Goal: Task Accomplishment & Management: Complete application form

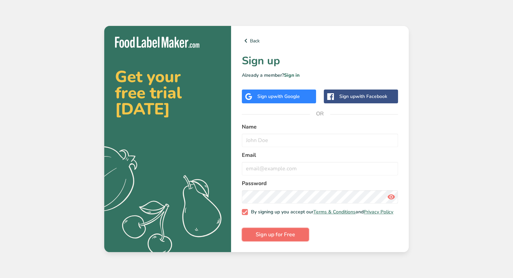
click at [284, 231] on button "Sign up for Free" at bounding box center [275, 234] width 67 height 13
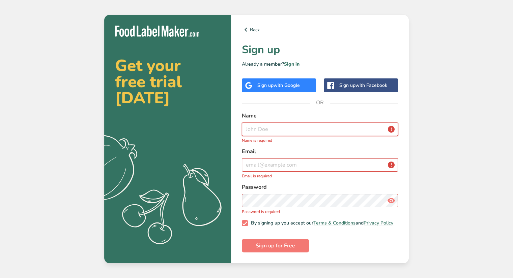
click at [266, 130] on input "text" at bounding box center [320, 129] width 156 height 13
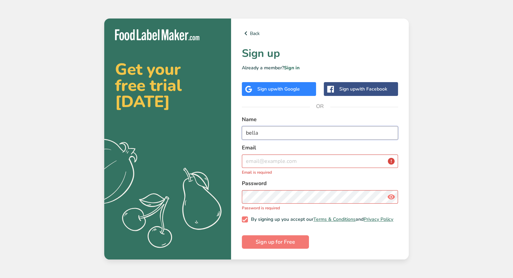
type input "bella"
click at [257, 160] on input "email" at bounding box center [320, 161] width 156 height 13
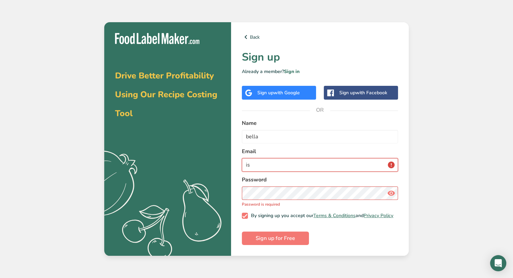
type input "i"
click at [260, 163] on input "Bellakiley2011" at bounding box center [320, 164] width 156 height 13
click at [286, 163] on input "BellaKiley2011" at bounding box center [320, 164] width 156 height 13
type input "[EMAIL_ADDRESS][DOMAIN_NAME]"
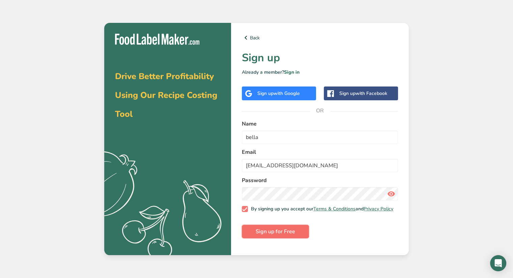
click at [282, 239] on button "Sign up for Free" at bounding box center [275, 231] width 67 height 13
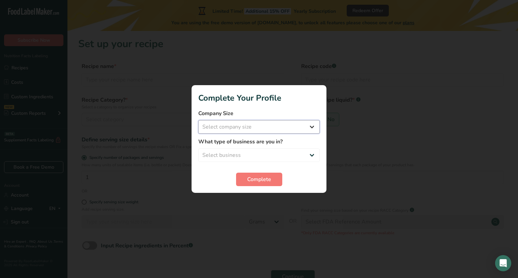
click at [267, 133] on select "Select company size Fewer than 10 Employees 10 to 50 Employees 51 to 500 Employ…" at bounding box center [258, 126] width 121 height 13
select select "1"
click at [198, 120] on select "Select company size Fewer than 10 Employees 10 to 50 Employees 51 to 500 Employ…" at bounding box center [258, 126] width 121 height 13
click at [274, 158] on select "Select business Packaged Food Manufacturer Restaurant & Cafe Bakery Meal Plans …" at bounding box center [258, 155] width 121 height 13
select select "6"
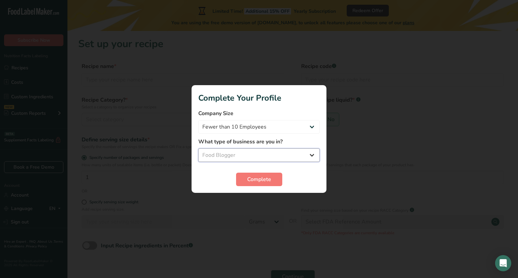
click at [198, 149] on select "Select business Packaged Food Manufacturer Restaurant & Cafe Bakery Meal Plans …" at bounding box center [258, 155] width 121 height 13
click at [260, 178] on span "Complete" at bounding box center [259, 180] width 24 height 8
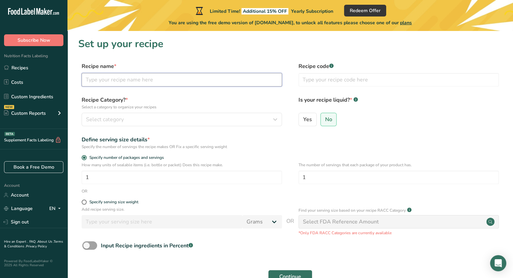
click at [168, 83] on input "text" at bounding box center [182, 79] width 200 height 13
click at [106, 81] on input "Calafornia sushi roll" at bounding box center [182, 79] width 200 height 13
click at [111, 80] on input "Calafornia sushi roll" at bounding box center [182, 79] width 200 height 13
click at [111, 79] on input "Calafornia sushi roll" at bounding box center [182, 79] width 200 height 13
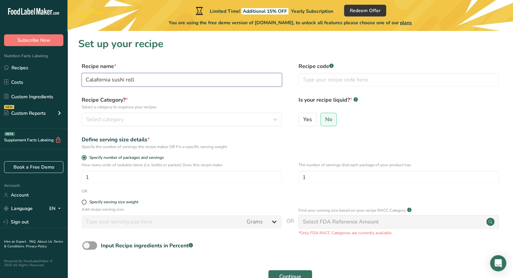
click at [111, 79] on input "Calafornia sushi roll" at bounding box center [182, 79] width 200 height 13
click at [110, 79] on input "Calaforniasushi roll" at bounding box center [182, 79] width 200 height 13
type input "[US_STATE] sushi roll"
click at [117, 122] on span "Select category" at bounding box center [105, 120] width 38 height 8
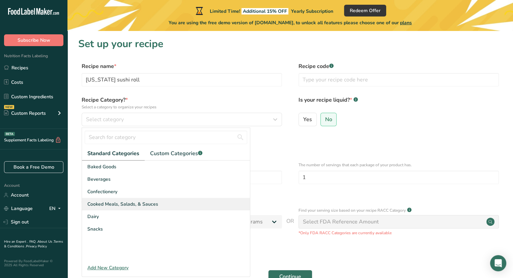
click at [169, 208] on div "Cooked Meals, Salads, & Sauces" at bounding box center [166, 204] width 168 height 12
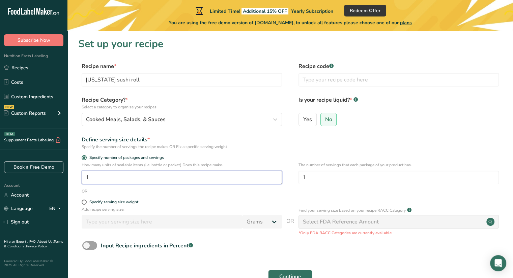
click at [155, 175] on input "1" at bounding box center [182, 177] width 200 height 13
type input "8"
click at [329, 120] on span "No" at bounding box center [328, 119] width 7 height 7
click at [325, 120] on input "No" at bounding box center [322, 119] width 4 height 4
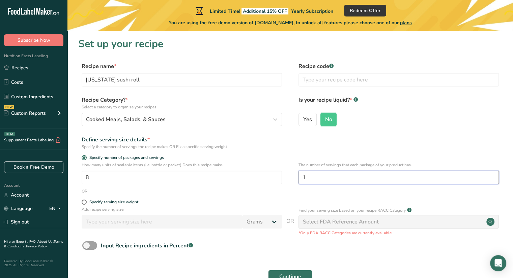
click at [318, 182] on input "1" at bounding box center [398, 177] width 200 height 13
type input "8"
click at [294, 274] on span "Continue" at bounding box center [290, 277] width 22 height 8
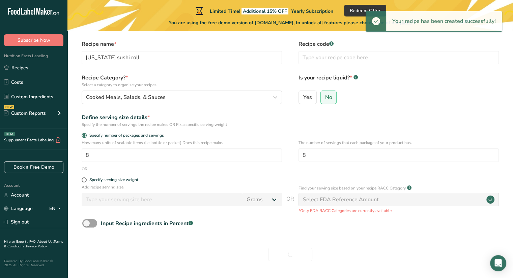
scroll to position [23, 0]
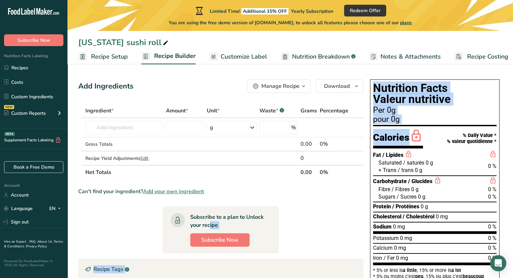
drag, startPoint x: 425, startPoint y: 127, endPoint x: 312, endPoint y: 210, distance: 139.3
click at [312, 210] on div "Add Ingredients Manage Recipe Delete Recipe Duplicate Recipe Scale Recipe Save …" at bounding box center [290, 223] width 424 height 293
click at [312, 210] on section "Ingredient * Amount * Unit * Waste * .a-a{fill:#347362;}.b-a{fill:#fff;} Grams …" at bounding box center [220, 231] width 285 height 255
